Goal: Find specific page/section: Find specific page/section

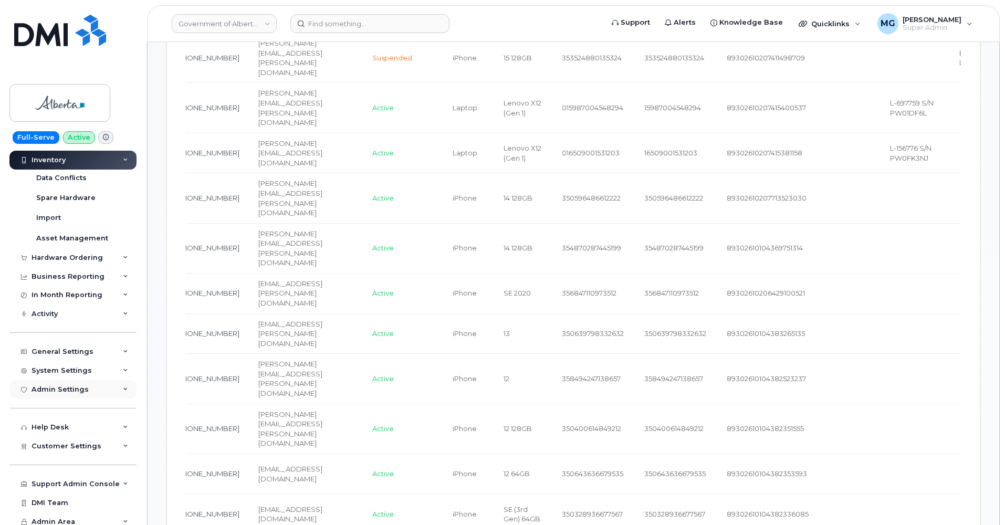
scroll to position [620, 0]
click at [66, 255] on div "Hardware Ordering" at bounding box center [66, 258] width 71 height 8
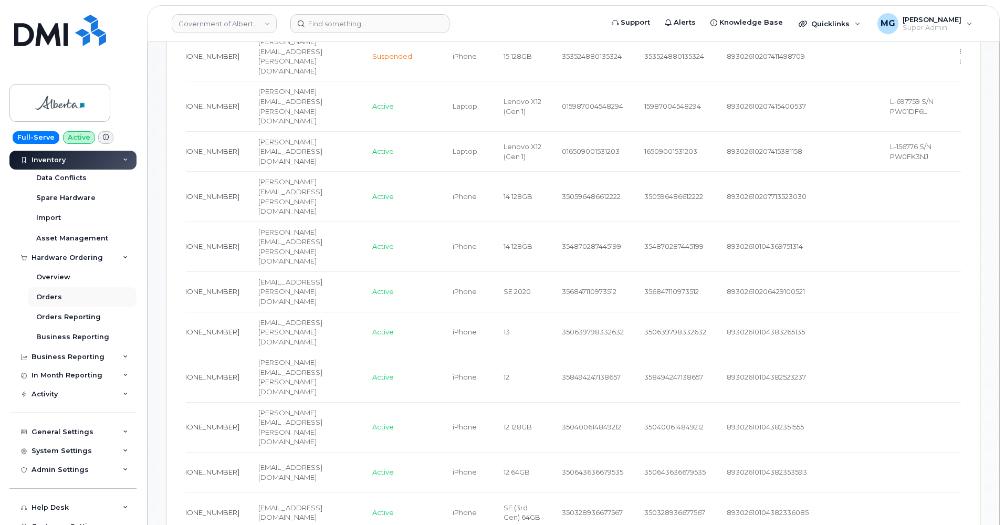
click at [56, 294] on div "Orders" at bounding box center [49, 296] width 26 height 9
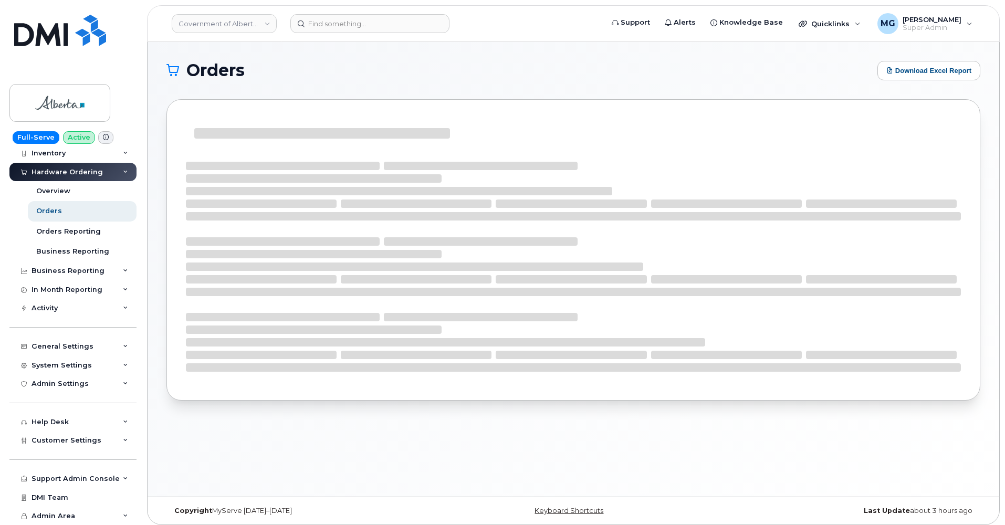
scroll to position [39, 0]
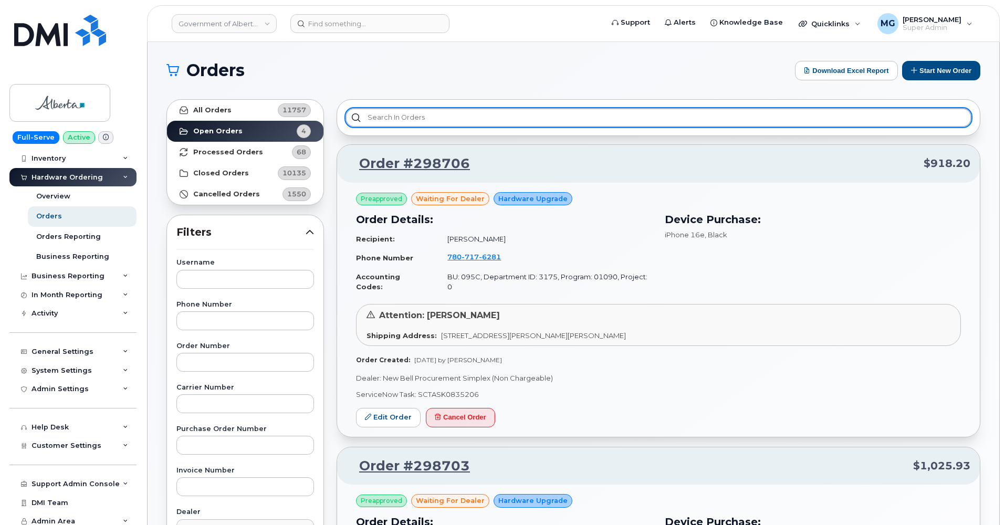
click at [376, 119] on input "text" at bounding box center [658, 117] width 626 height 19
type input "B"
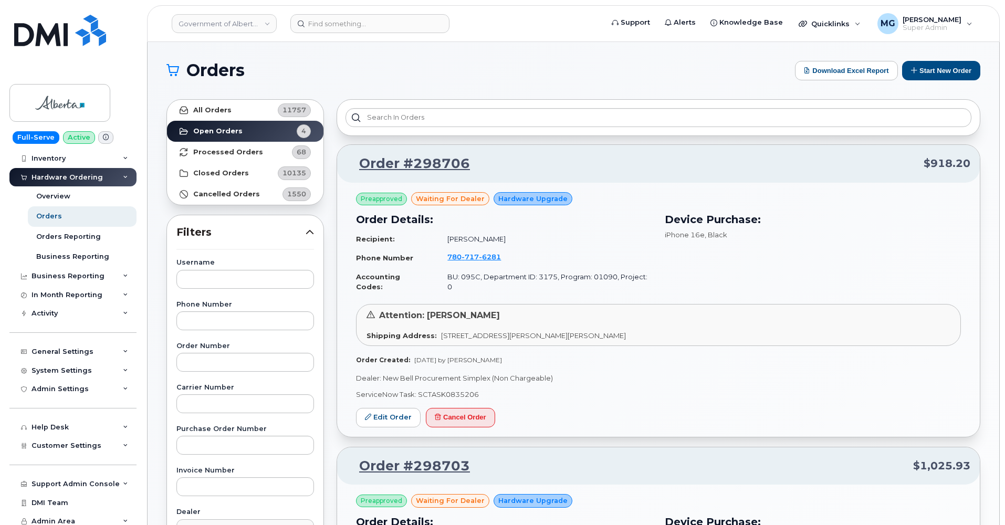
click at [285, 111] on span "11757" at bounding box center [294, 110] width 24 height 10
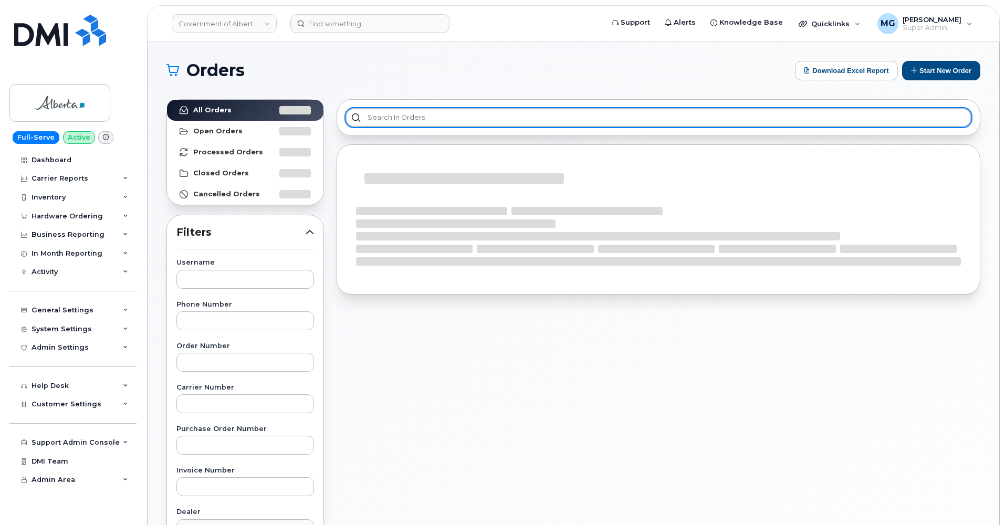
click at [365, 113] on input "text" at bounding box center [658, 117] width 626 height 19
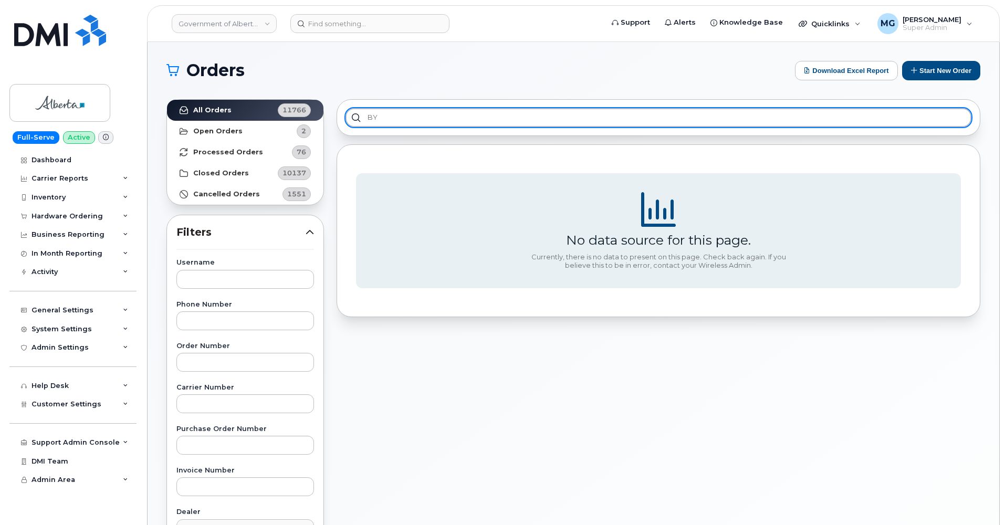
type input "B"
type input "Bring Your Own Device"
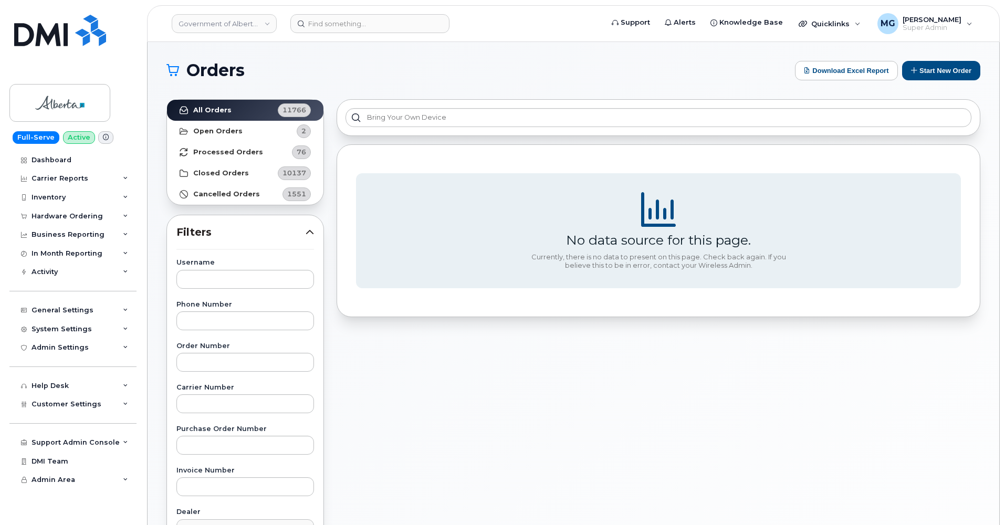
click at [239, 150] on strong "Processed Orders" at bounding box center [228, 152] width 70 height 8
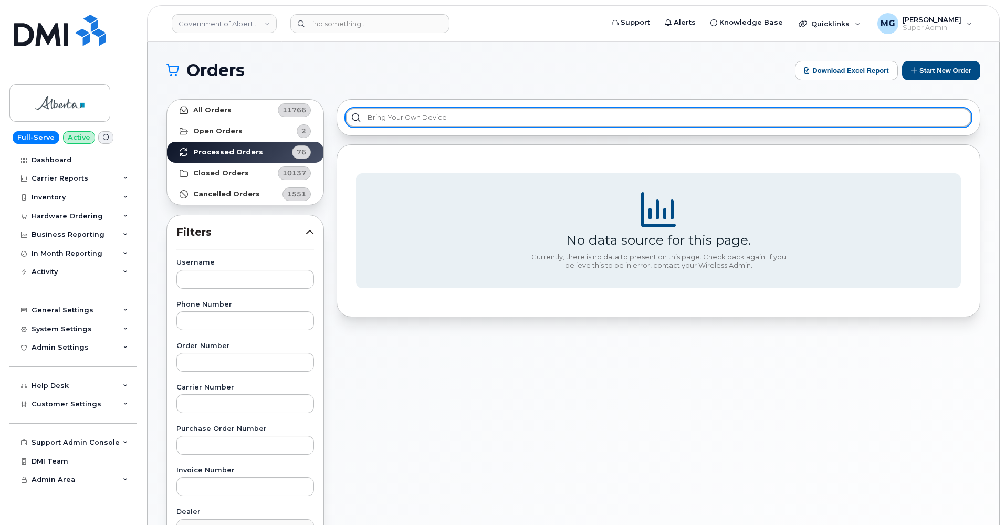
drag, startPoint x: 458, startPoint y: 114, endPoint x: 265, endPoint y: 105, distance: 193.9
click at [265, 105] on div "All Orders 11766 Open Orders 2 Processed Orders 76 Closed Orders 10137 Cancelle…" at bounding box center [573, 462] width 826 height 738
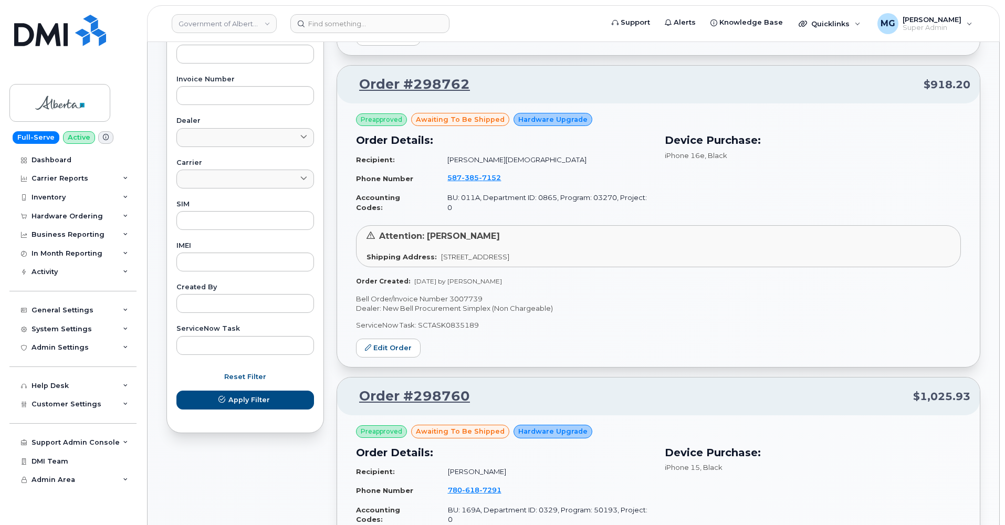
scroll to position [385, 0]
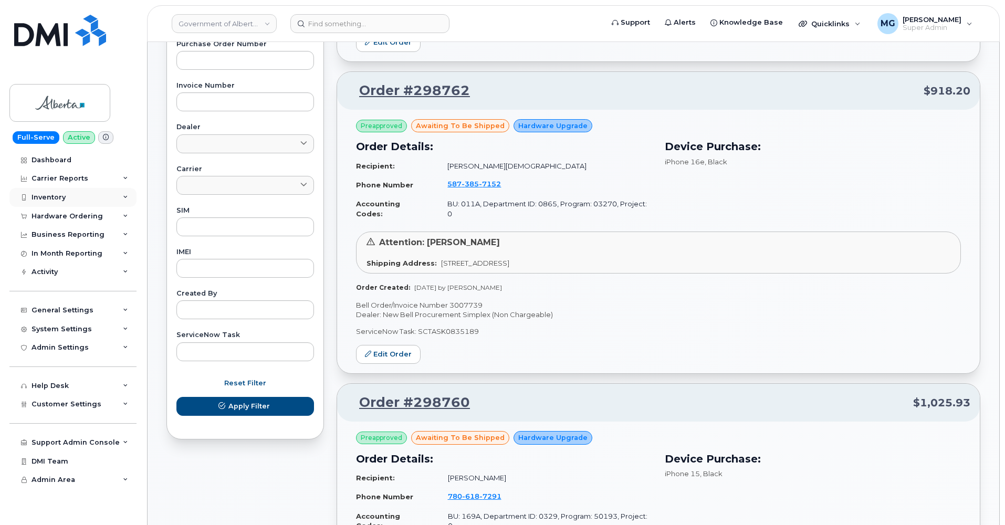
click at [61, 196] on div "Inventory" at bounding box center [48, 197] width 34 height 8
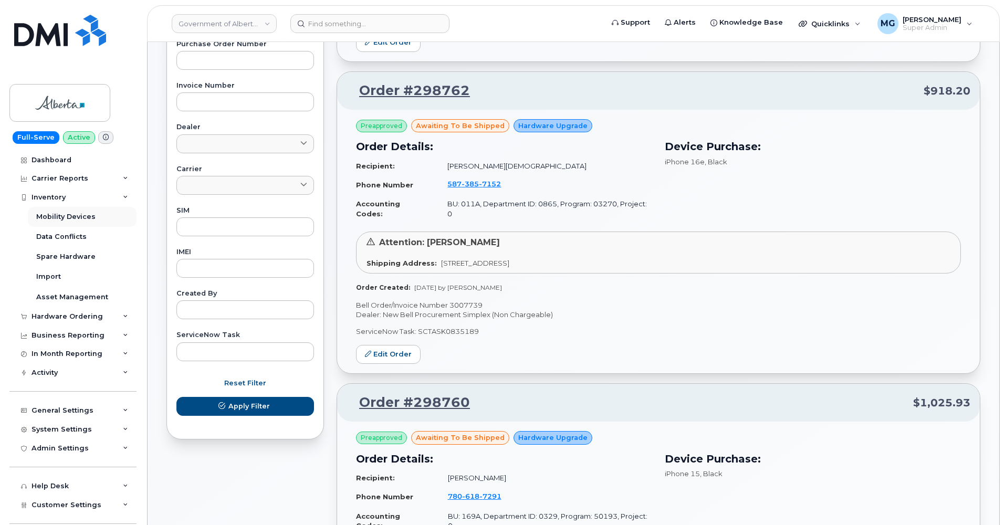
click at [66, 212] on div "Mobility Devices" at bounding box center [65, 216] width 59 height 9
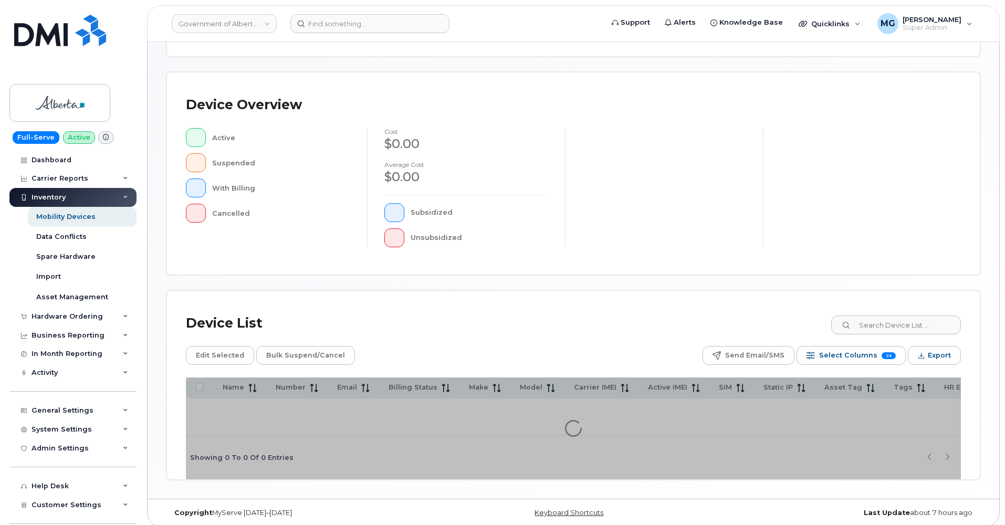
scroll to position [189, 0]
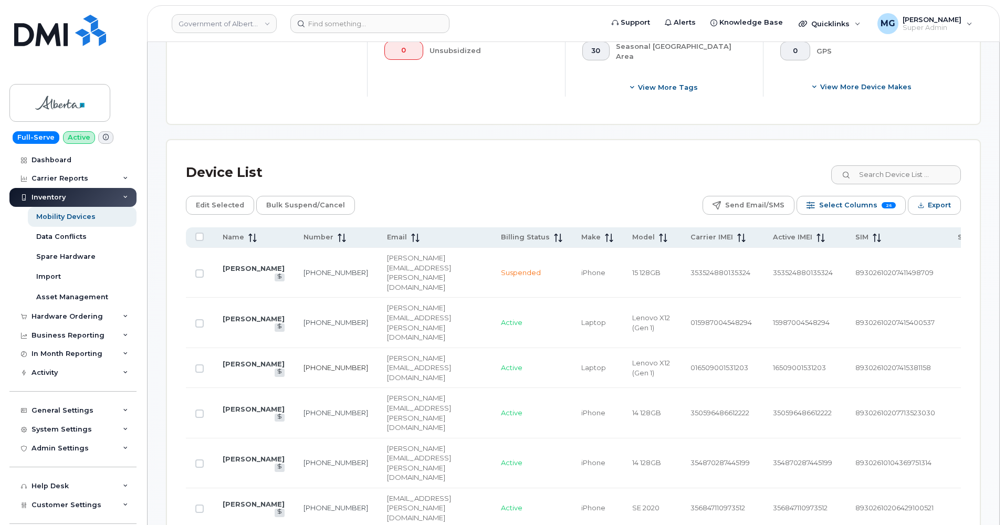
click at [303, 363] on link "343-543-3752" at bounding box center [335, 367] width 65 height 8
click at [303, 458] on link "368-997-0350" at bounding box center [335, 462] width 65 height 8
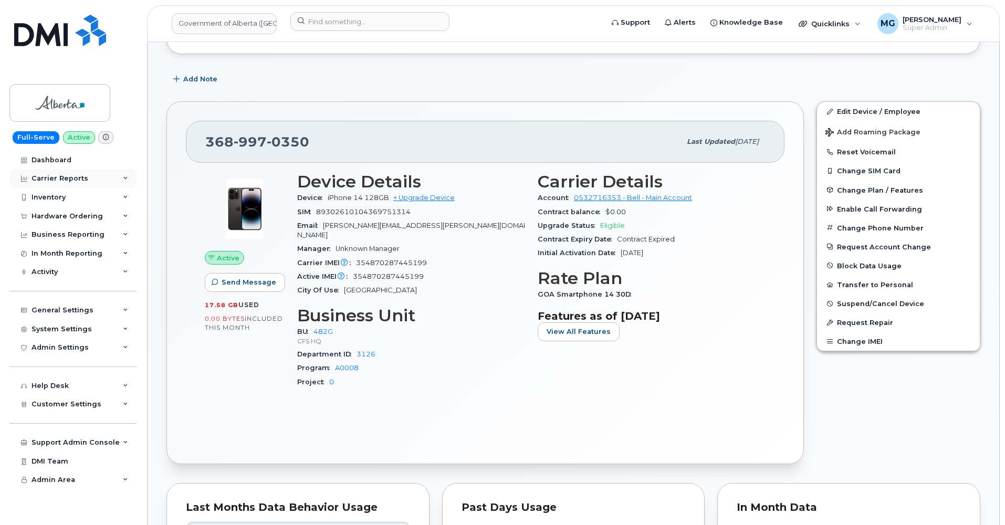
scroll to position [146, 0]
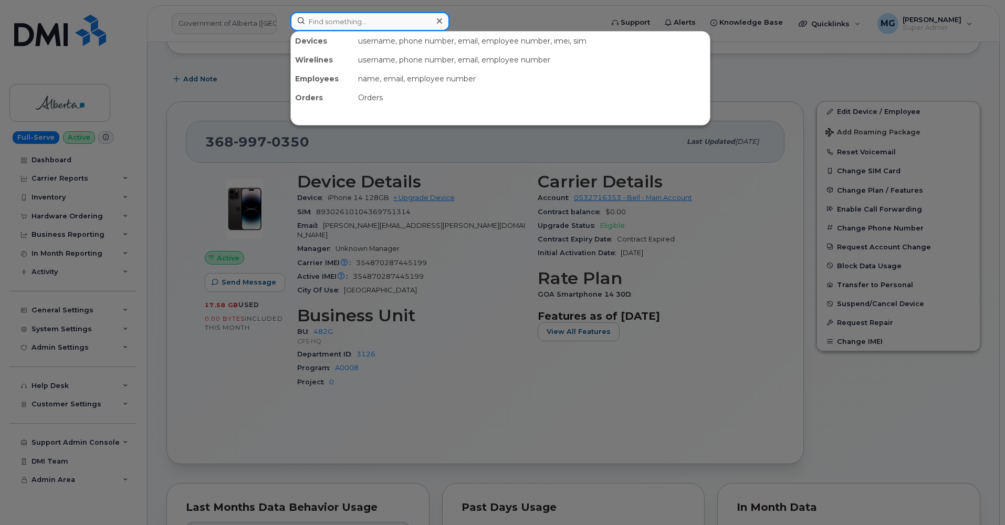
click at [337, 22] on input at bounding box center [369, 21] width 159 height 19
paste input "[PHONE_NUMBER]"
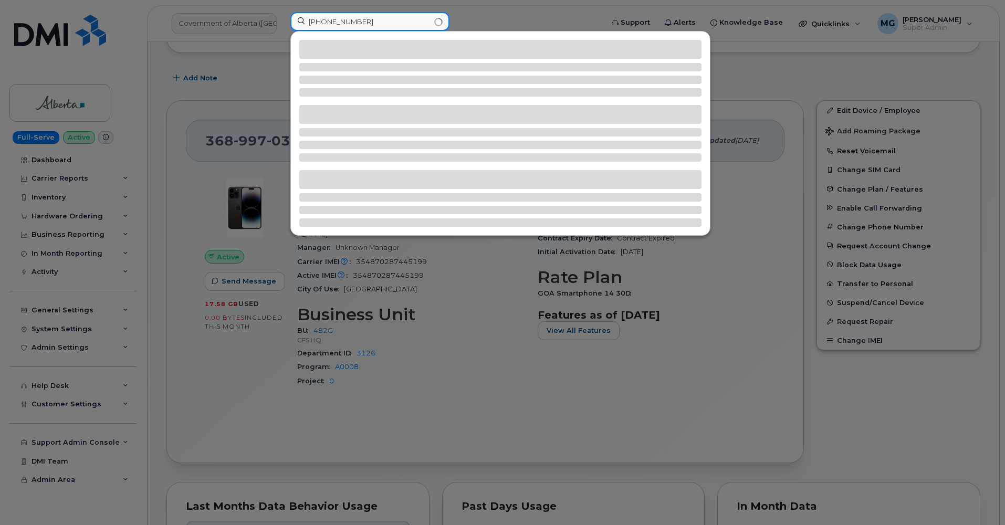
scroll to position [146, 1]
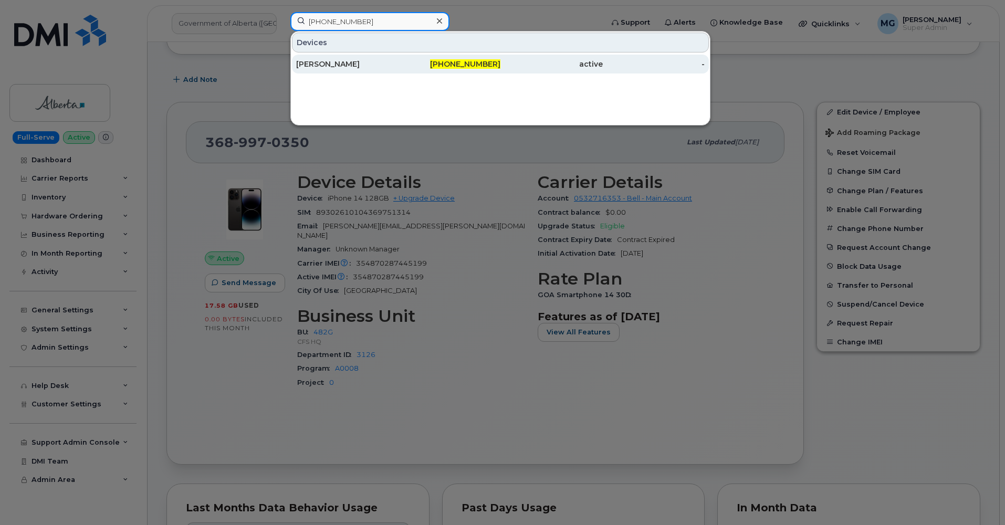
type input "[PHONE_NUMBER]"
click at [362, 63] on div "Daniel Reardon" at bounding box center [347, 64] width 102 height 10
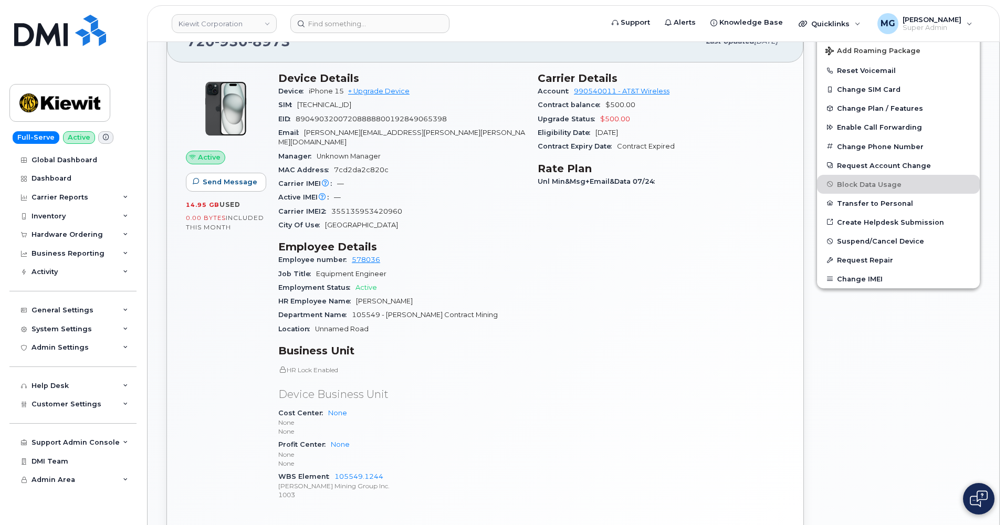
scroll to position [263, 0]
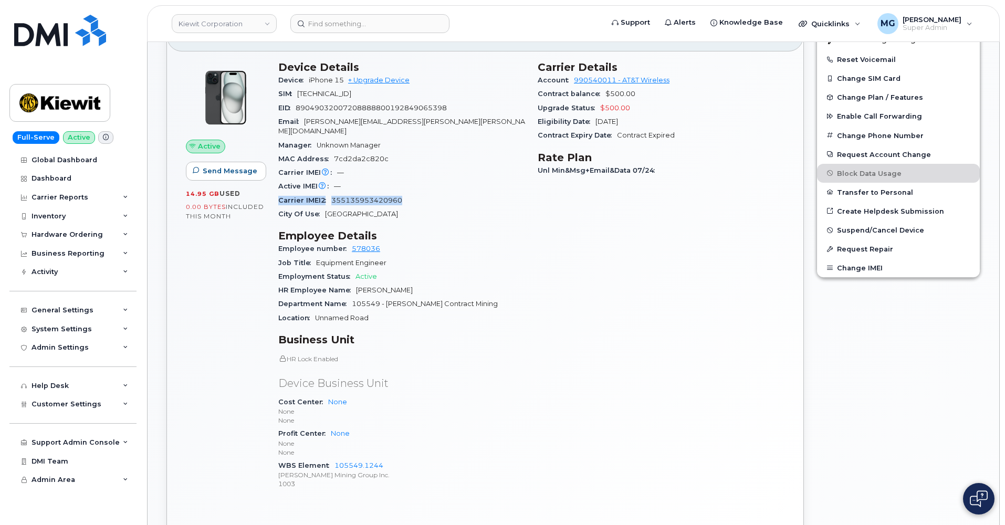
drag, startPoint x: 278, startPoint y: 187, endPoint x: 410, endPoint y: 188, distance: 132.8
click at [410, 188] on div "Device Details Device iPhone 15 + Upgrade Device SIM [TECHNICAL_ID] EID 8904903…" at bounding box center [401, 280] width 259 height 450
click at [278, 188] on div "Device Details Device iPhone 15 + Upgrade Device SIM [TECHNICAL_ID] EID 8904903…" at bounding box center [401, 278] width 259 height 450
drag, startPoint x: 279, startPoint y: 187, endPoint x: 412, endPoint y: 188, distance: 133.3
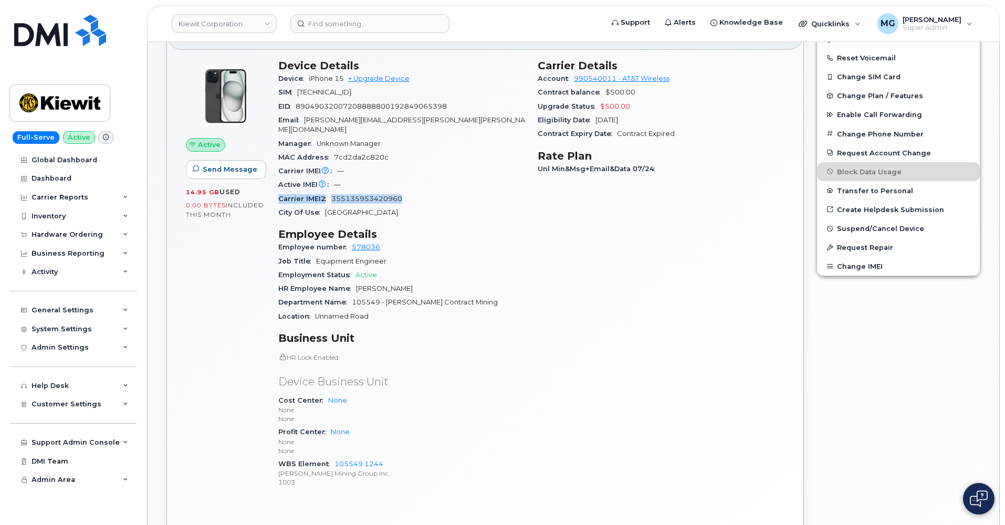
click at [412, 192] on div "Carrier IMEI2 355135953420960" at bounding box center [401, 199] width 247 height 14
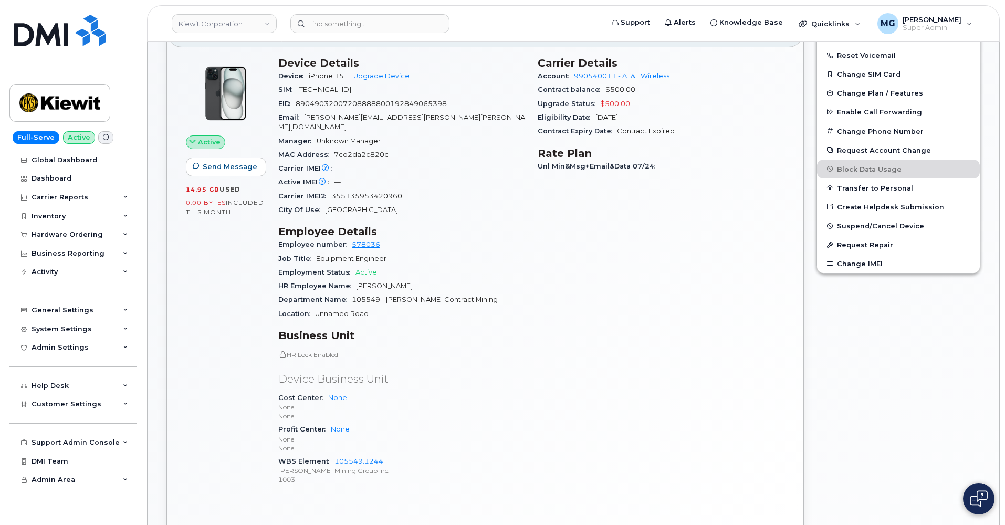
click at [430, 175] on div "Active IMEI Active IMEI is refreshed daily with a delay of up to 48 hours follo…" at bounding box center [401, 182] width 247 height 14
drag, startPoint x: 278, startPoint y: 156, endPoint x: 398, endPoint y: 160, distance: 119.7
click at [398, 162] on div "Carrier IMEI Carrier IMEI is reported during the last billing cycle or change o…" at bounding box center [401, 169] width 247 height 14
click at [280, 192] on span "Carrier IMEI2" at bounding box center [304, 196] width 53 height 8
drag, startPoint x: 336, startPoint y: 171, endPoint x: 346, endPoint y: 170, distance: 10.0
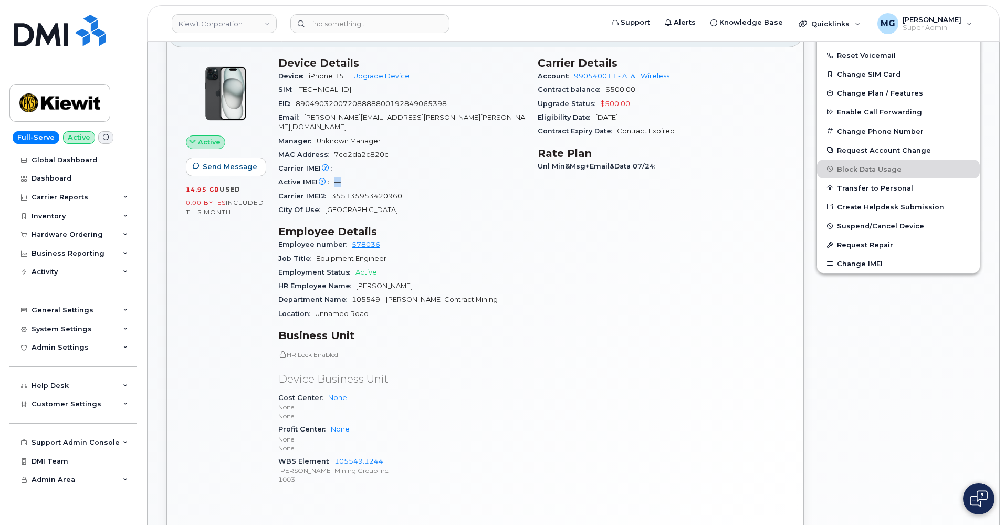
click at [346, 175] on div "Active IMEI Active IMEI is refreshed daily with a delay of up to 48 hours follo…" at bounding box center [401, 182] width 247 height 14
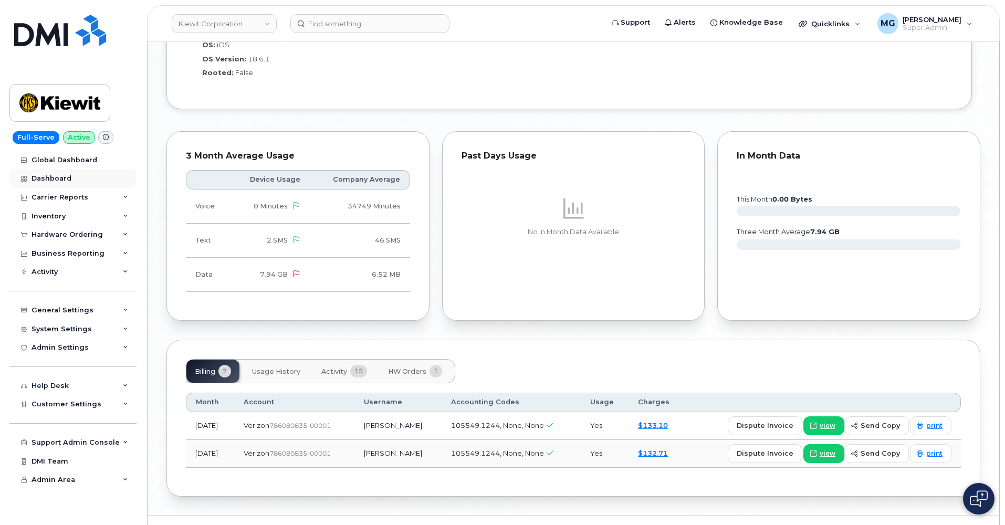
scroll to position [902, 0]
click at [407, 368] on span "HW Orders" at bounding box center [407, 372] width 38 height 8
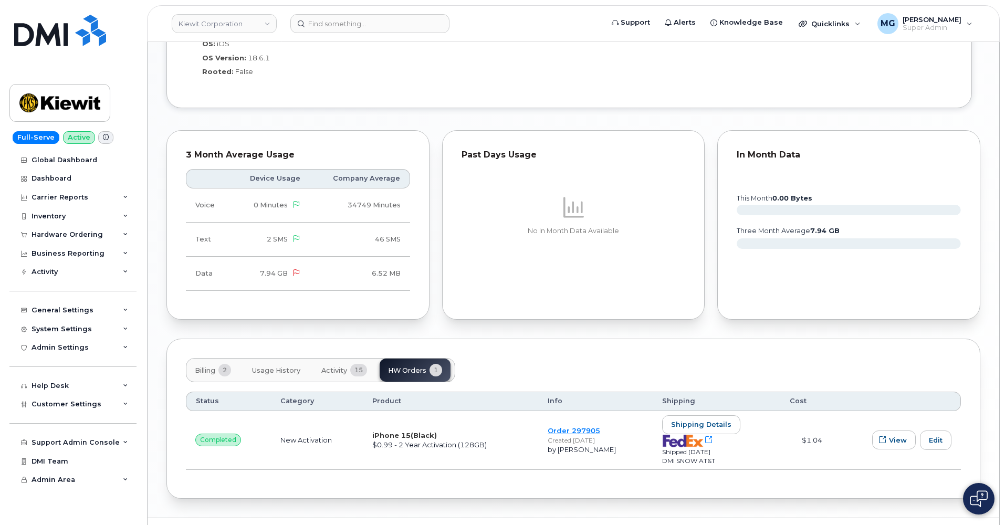
scroll to position [904, 2]
click at [340, 365] on span "Activity" at bounding box center [334, 369] width 26 height 8
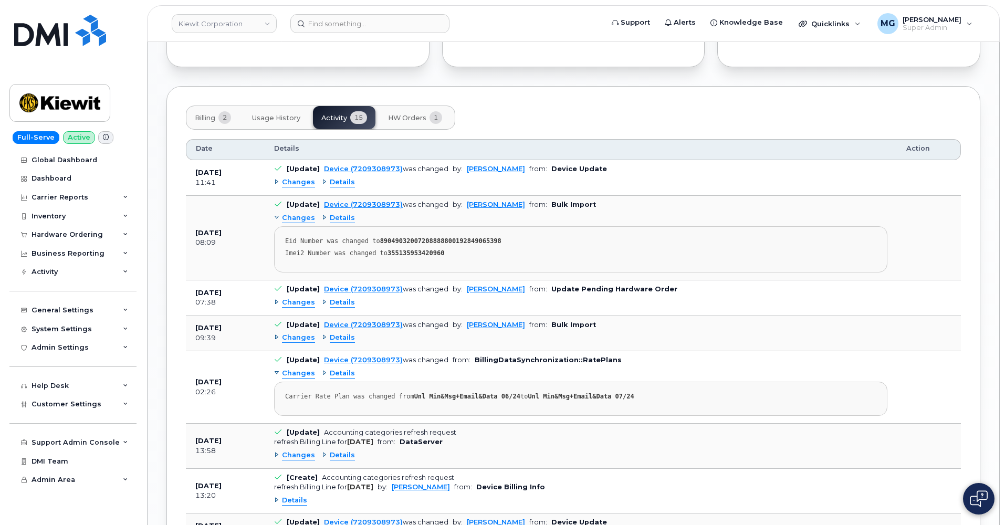
scroll to position [1155, 0]
click at [332, 214] on span "Details" at bounding box center [342, 219] width 25 height 10
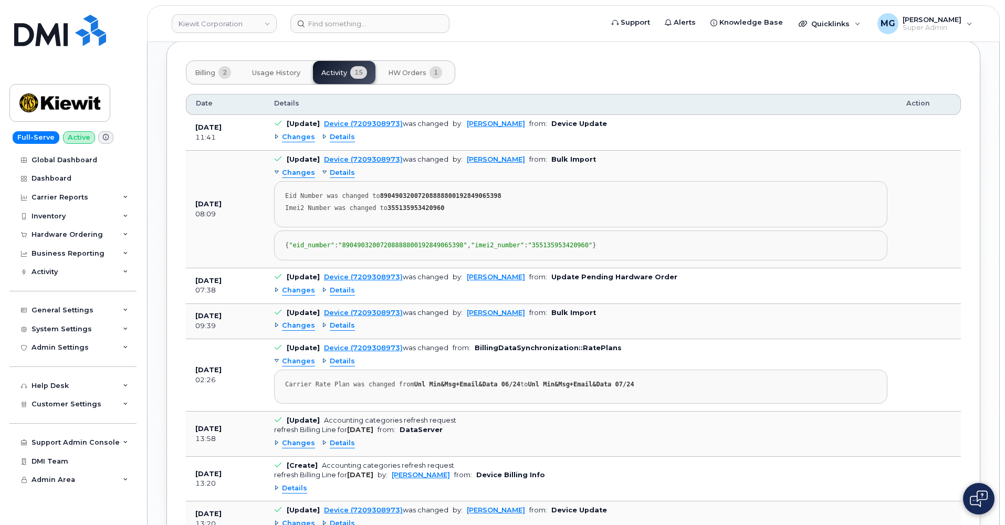
scroll to position [1197, 0]
